Goal: Task Accomplishment & Management: Complete application form

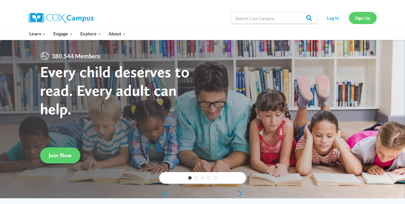
click at [356, 20] on link "Sign Up" at bounding box center [363, 18] width 28 height 12
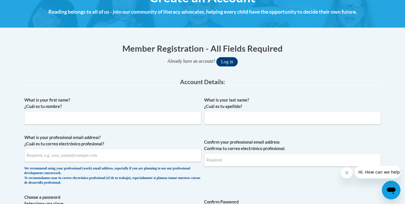
scroll to position [83, 0]
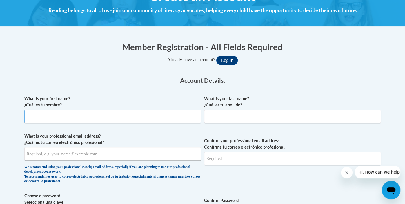
click at [160, 119] on input "What is your first name? ¿Cuál es tu nombre?" at bounding box center [112, 116] width 177 height 13
type input "Jenna"
type input "Brey"
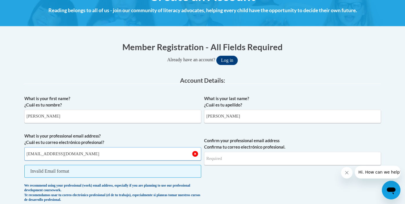
type input "jbrey@nfdlschools.org"
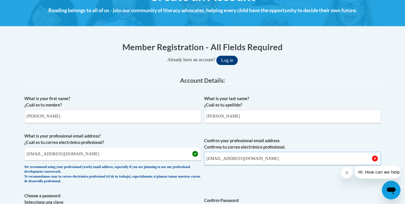
type input "jbrey@nfdlschools.org"
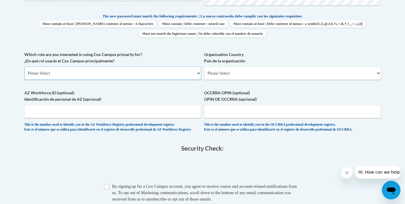
scroll to position [304, 0]
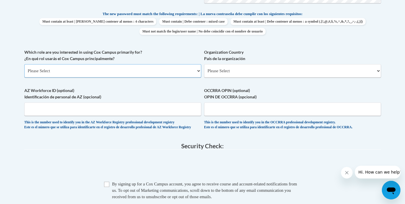
click at [64, 76] on select "Please Select College/University | Colegio/Universidad Community/Nonprofit Part…" at bounding box center [112, 70] width 177 height 13
select select "fbf2d438-af2f-41f8-98f1-81c410e29de3"
click at [24, 64] on select "Please Select College/University | Colegio/Universidad Community/Nonprofit Part…" at bounding box center [112, 70] width 177 height 13
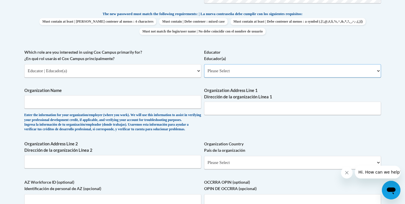
click at [236, 72] on select "Please Select Early Learning/Daycare Teacher/Family Home Care Provider | Maestr…" at bounding box center [292, 70] width 177 height 13
select select "8e40623d-54d0-45cd-9f92-5df65cd3f8cf"
click at [204, 64] on select "Please Select Early Learning/Daycare Teacher/Family Home Care Provider | Maestr…" at bounding box center [292, 70] width 177 height 13
click at [179, 104] on input "Organization Name" at bounding box center [112, 101] width 177 height 13
type input "F"
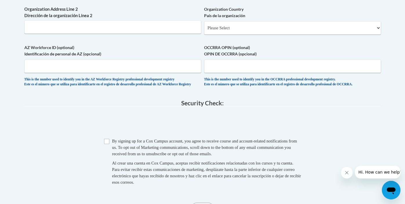
scroll to position [444, 0]
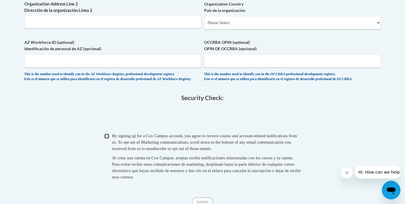
click at [108, 139] on input "Checkbox" at bounding box center [106, 135] width 5 height 5
checkbox input "true"
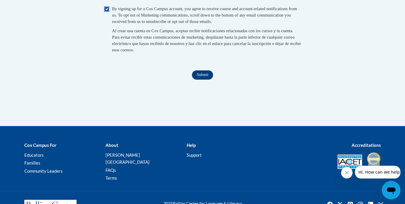
scroll to position [572, 0]
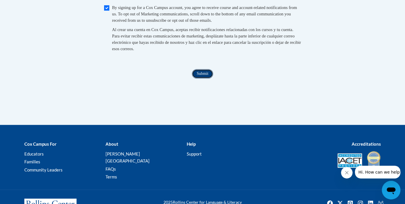
click at [200, 78] on input "Submit" at bounding box center [202, 73] width 21 height 9
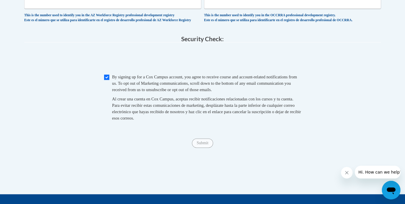
scroll to position [505, 0]
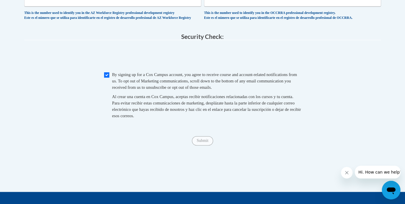
type input "School District of North Fond Du Lac"
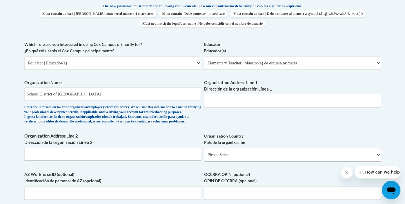
scroll to position [311, 0]
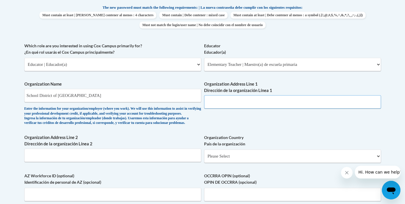
click at [214, 101] on input "Organization Address Line 1 Dirección de la organización Línea 1" at bounding box center [292, 101] width 177 height 13
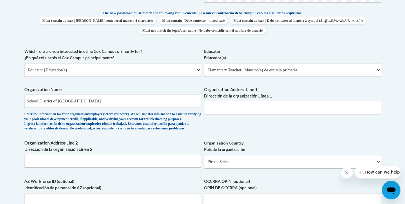
scroll to position [305, 0]
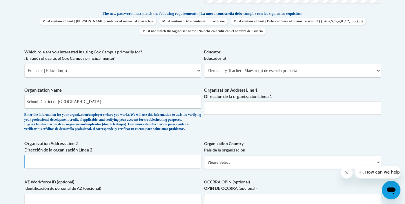
click at [105, 168] on input "Organization Address Line 2 Dirección de la organización Línea 2" at bounding box center [112, 161] width 177 height 13
click at [228, 108] on input "Organization Address Line 1 Dirección de la organización Línea 1" at bounding box center [292, 107] width 177 height 13
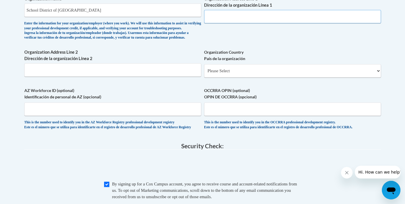
scroll to position [397, 0]
click at [211, 81] on div "Organization Country País de la organización Please Select United States | Esta…" at bounding box center [292, 64] width 177 height 33
click at [211, 75] on select "Please Select United States | Estados Unidos Outside of the United States | Fue…" at bounding box center [292, 70] width 177 height 13
select select "ad49bcad-a171-4b2e-b99c-48b446064914"
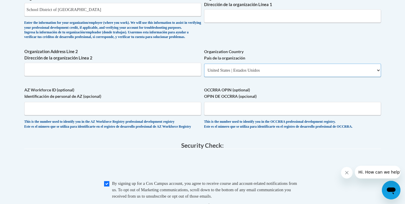
click at [204, 73] on select "Please Select United States | Estados Unidos Outside of the United States | Fue…" at bounding box center [292, 70] width 177 height 13
select select
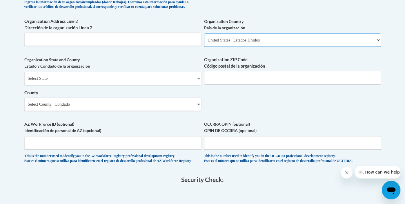
scroll to position [428, 0]
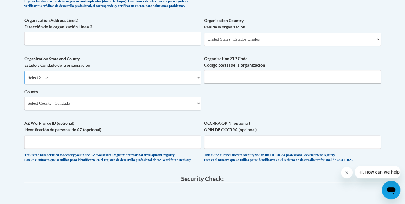
click at [117, 84] on select "Select State Alabama Alaska Arizona Arkansas California Colorado Connecticut De…" at bounding box center [112, 77] width 177 height 13
select select "Wisconsin"
click at [24, 80] on select "Select State Alabama Alaska Arizona Arkansas California Colorado Connecticut De…" at bounding box center [112, 77] width 177 height 13
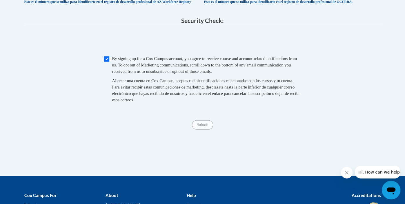
scroll to position [592, 0]
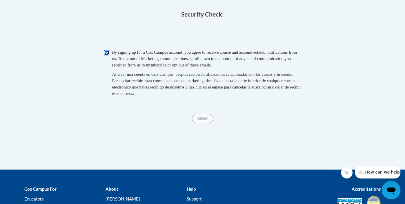
click at [105, 55] on input "Checkbox" at bounding box center [106, 52] width 5 height 5
click at [106, 55] on input "Checkbox" at bounding box center [106, 52] width 5 height 5
checkbox input "true"
click at [201, 123] on input "Submit" at bounding box center [202, 118] width 21 height 9
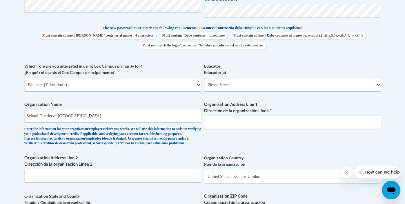
scroll to position [290, 0]
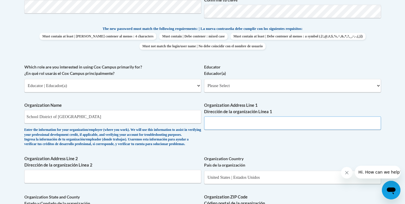
click at [229, 125] on input "Organization Address Line 1 Dirección de la organización Línea 1" at bounding box center [292, 122] width 177 height 13
type input "1098 Prospect Ave"
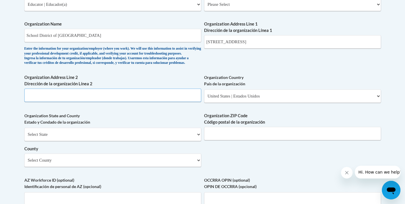
scroll to position [371, 0]
type input "54937"
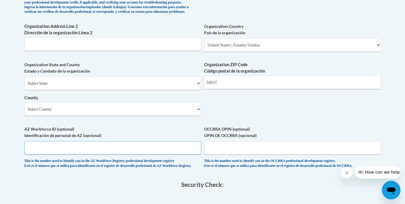
scroll to position [423, 0]
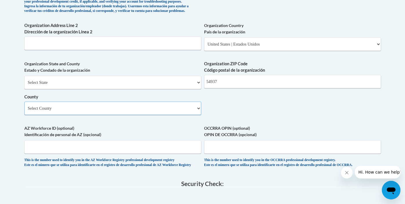
click at [149, 115] on select "Select County Adams Ashland Barron Bayfield Brown Buffalo Burnett Calumet Chipp…" at bounding box center [112, 108] width 177 height 13
select select "Fond du Lac"
click at [24, 111] on select "Select County Adams Ashland Barron Bayfield Brown Buffalo Burnett Calumet Chipp…" at bounding box center [112, 108] width 177 height 13
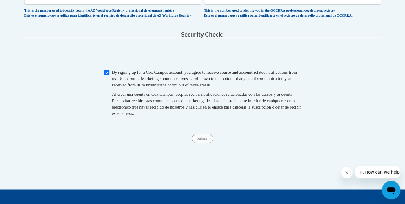
scroll to position [573, 0]
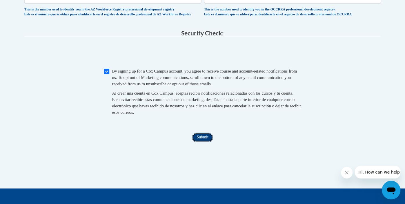
click at [203, 142] on input "Submit" at bounding box center [202, 137] width 21 height 9
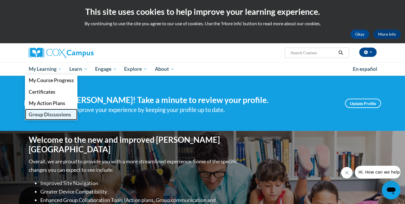
click at [46, 114] on span "Group Discussions" at bounding box center [49, 114] width 42 height 6
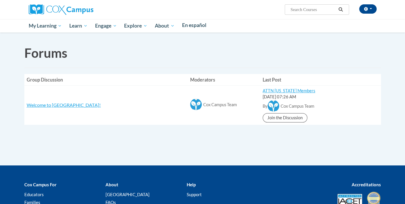
click at [198, 59] on h1 "Forums Calling all levels of learners and moderators to join our forums. Here y…" at bounding box center [202, 53] width 357 height 18
